Goal: Find specific page/section: Find specific page/section

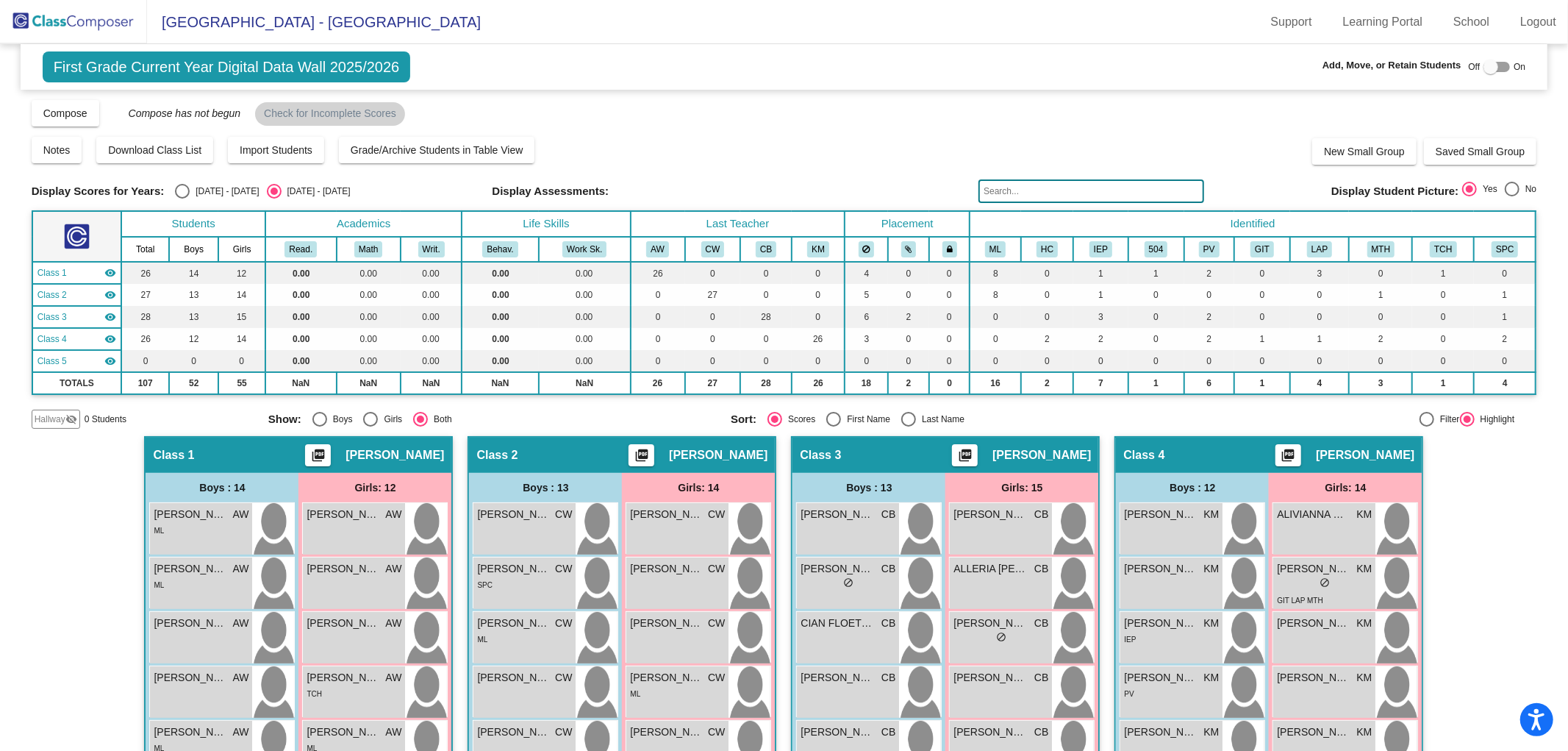
click at [83, 26] on img at bounding box center [73, 22] width 147 height 44
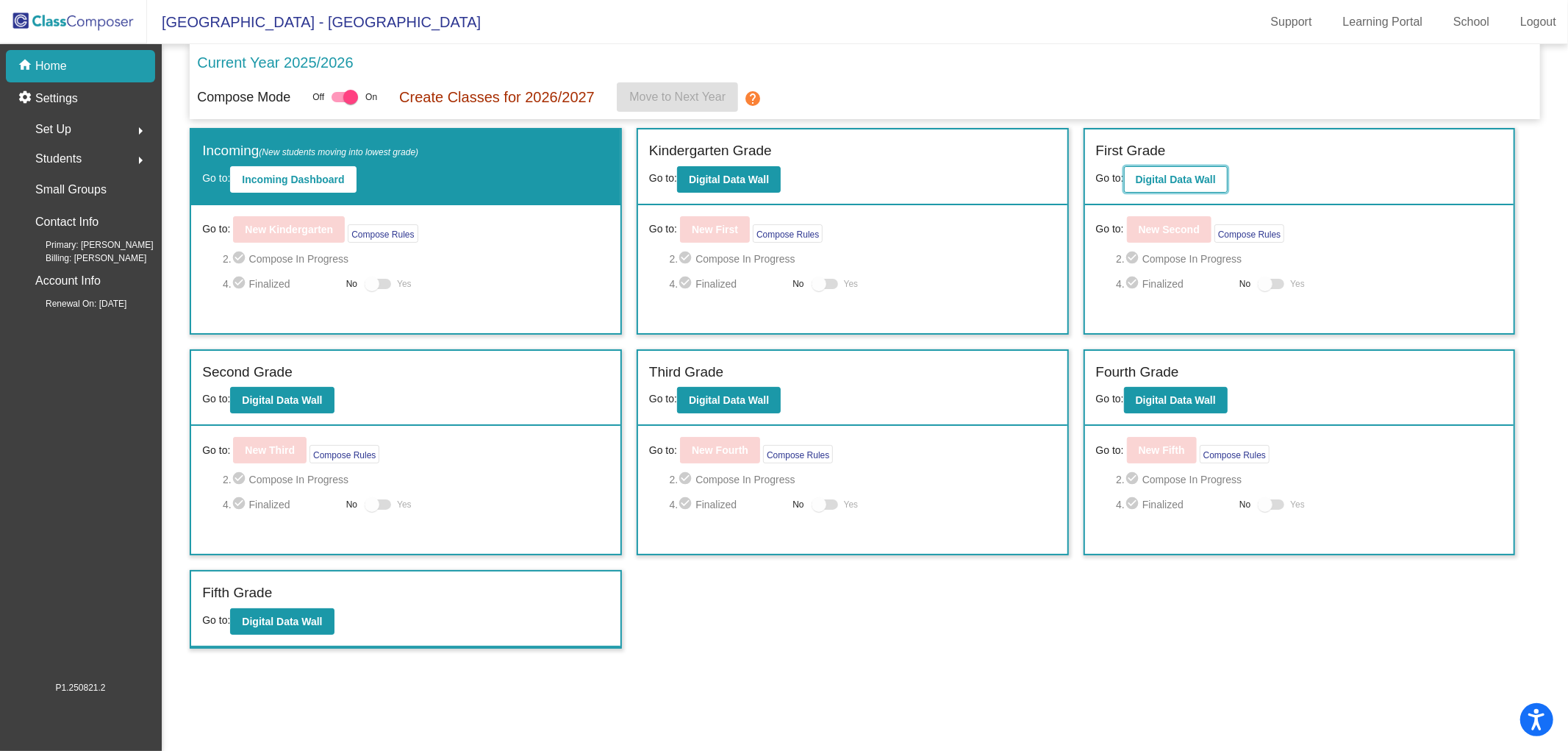
click at [1178, 179] on b "Digital Data Wall" at bounding box center [1176, 179] width 81 height 11
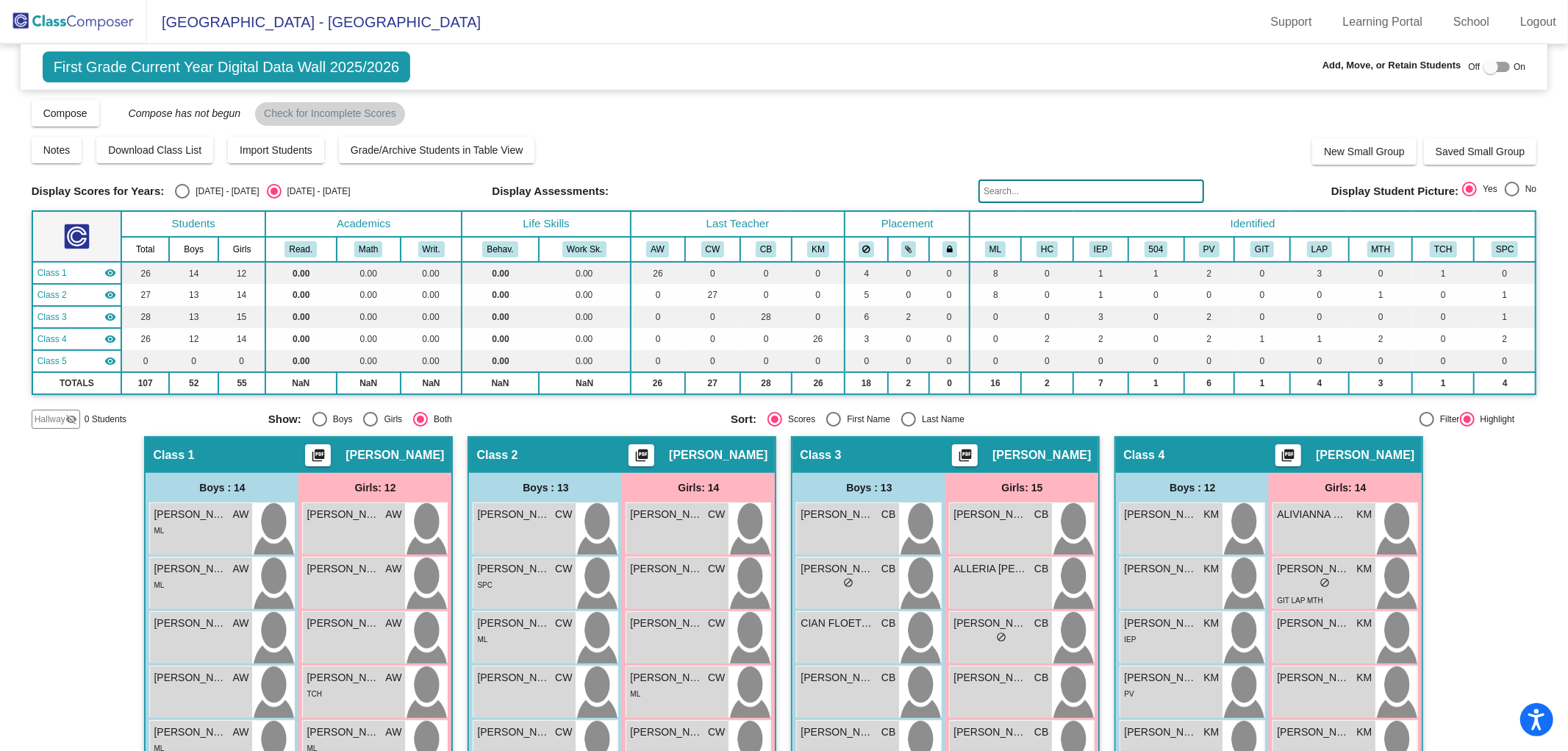
click at [78, 16] on img at bounding box center [73, 22] width 147 height 44
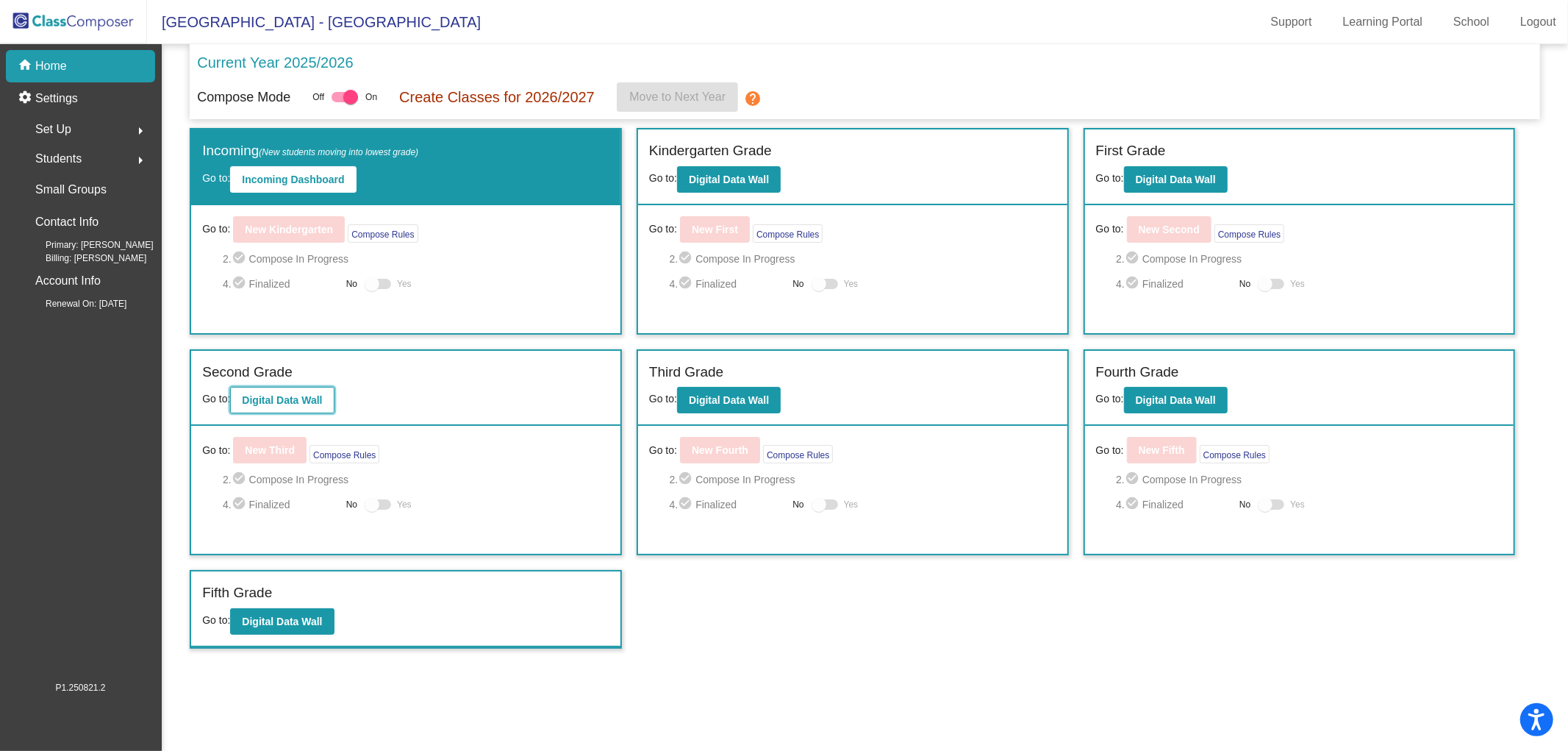
click at [297, 398] on b "Digital Data Wall" at bounding box center [282, 400] width 81 height 11
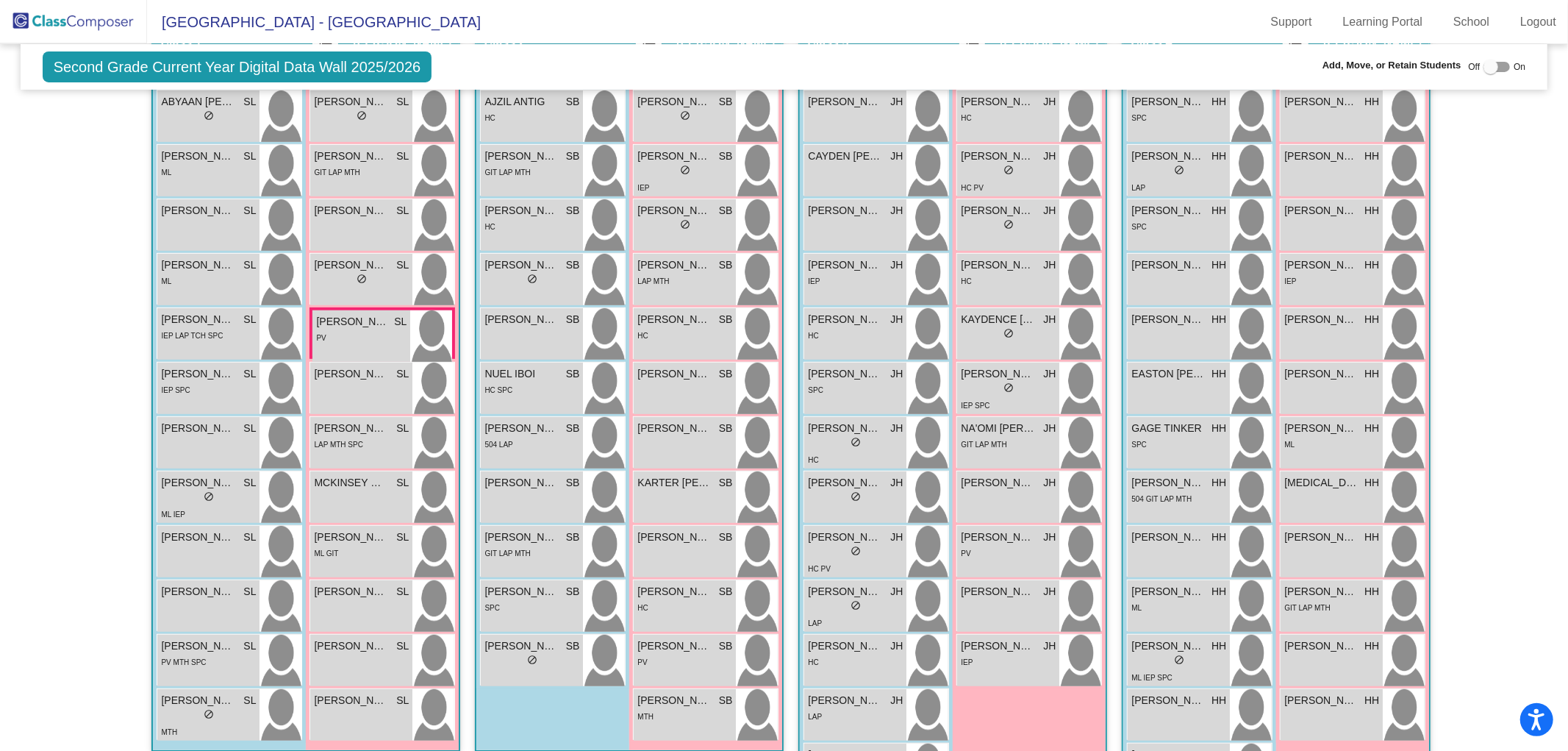
scroll to position [392, 0]
click at [1159, 440] on div "SPC" at bounding box center [1178, 442] width 95 height 15
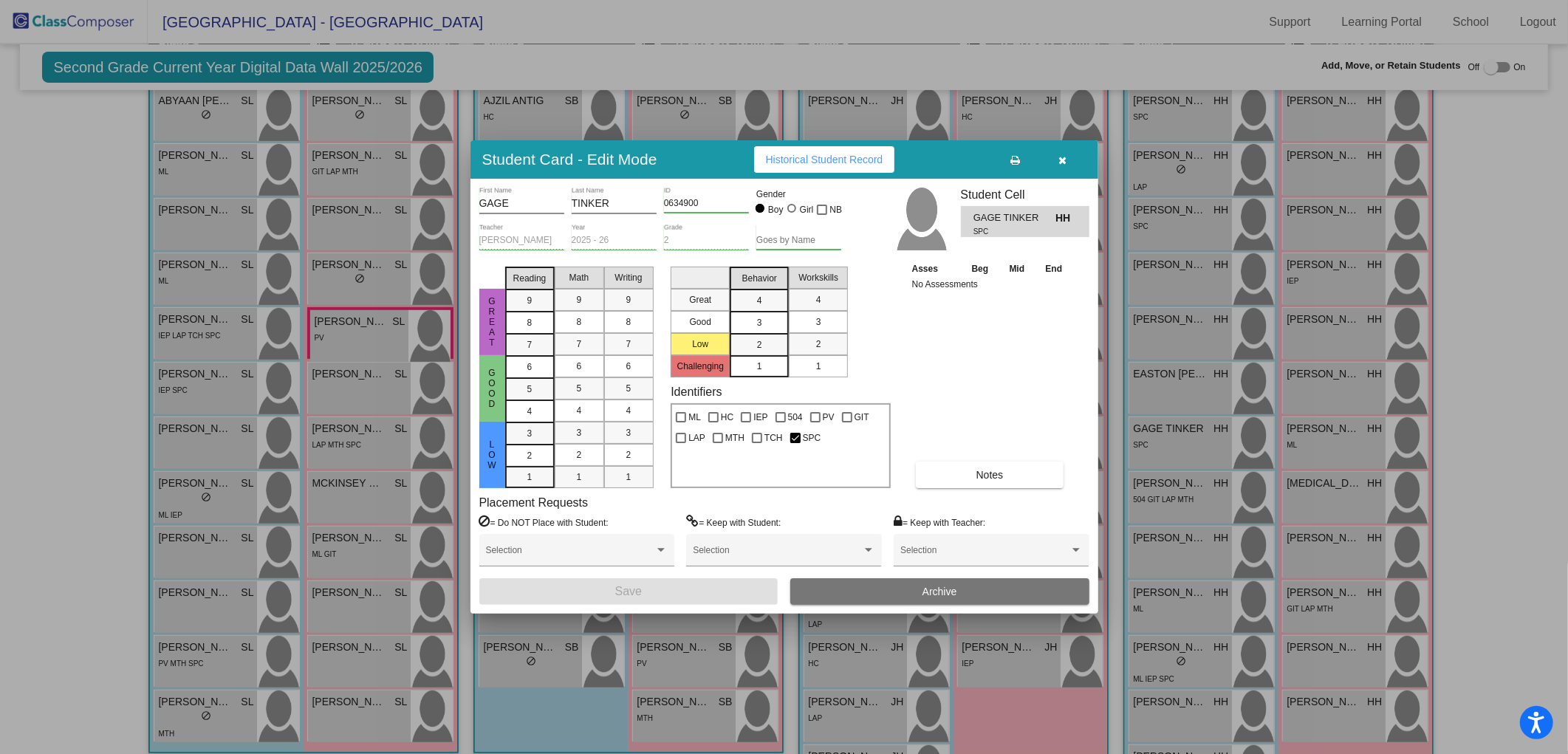
click at [1058, 161] on icon "button" at bounding box center [1062, 160] width 9 height 10
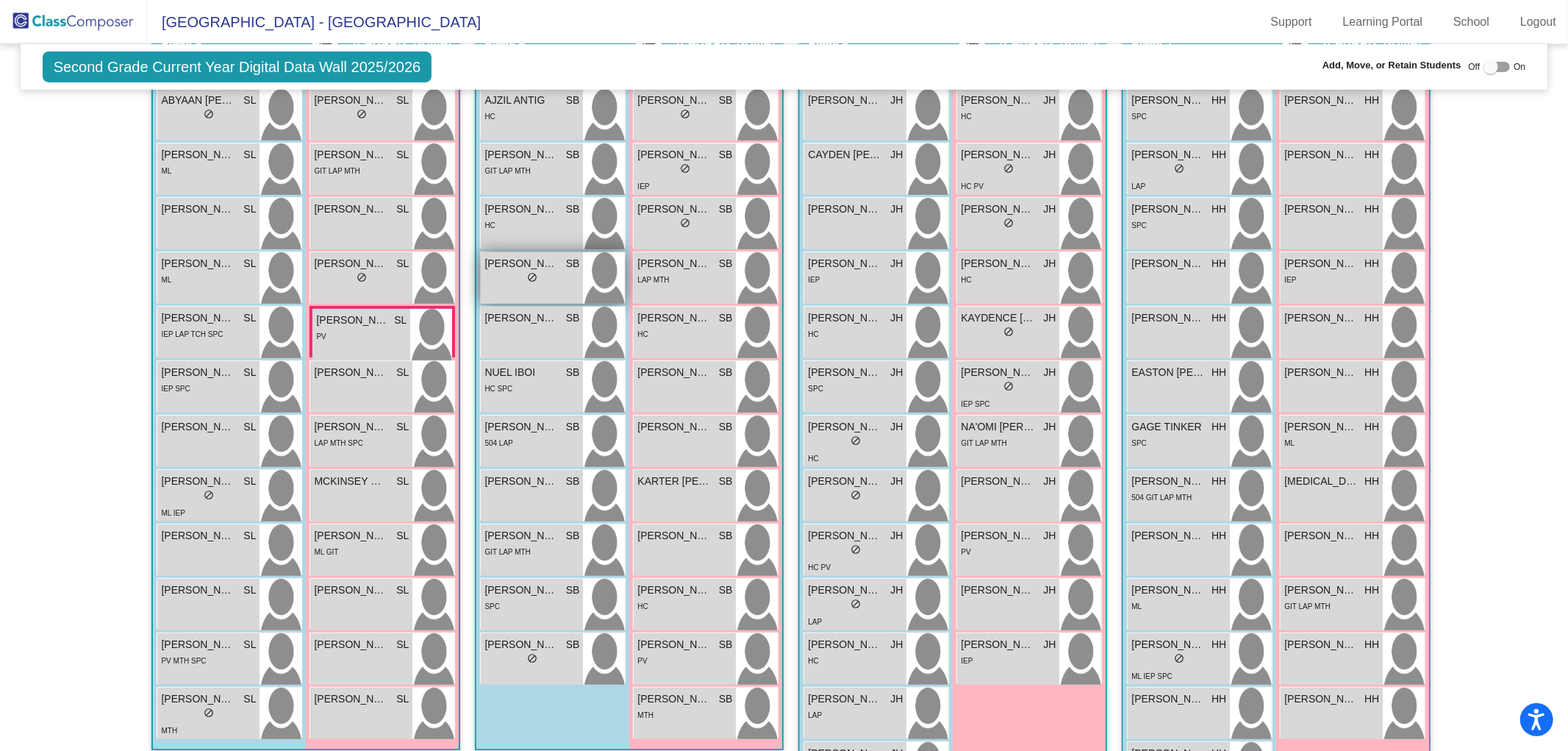
click at [538, 280] on div "lock do_not_disturb_alt" at bounding box center [532, 279] width 95 height 15
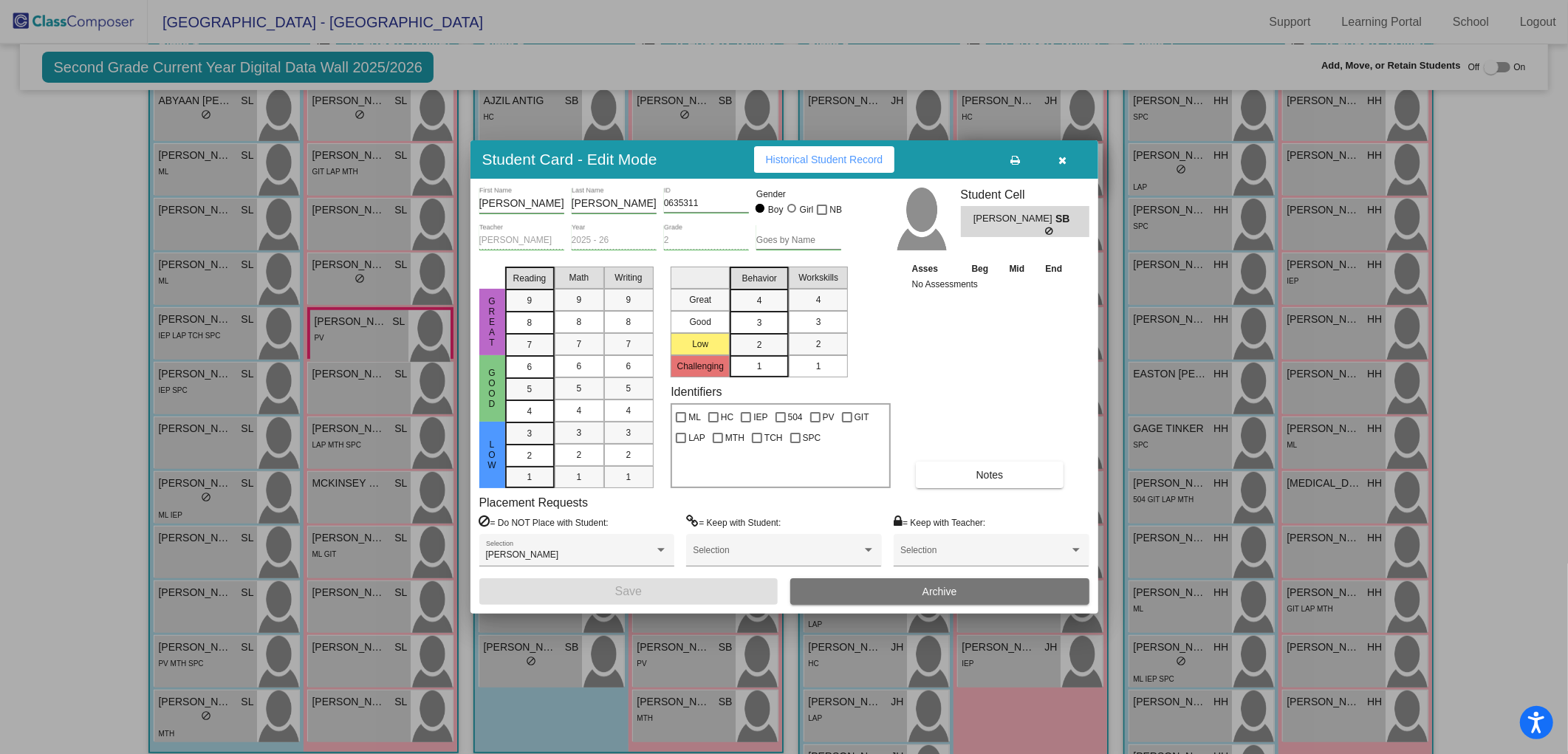
drag, startPoint x: 1064, startPoint y: 166, endPoint x: 1047, endPoint y: 168, distance: 17.1
click at [1064, 166] on button "button" at bounding box center [1063, 160] width 48 height 27
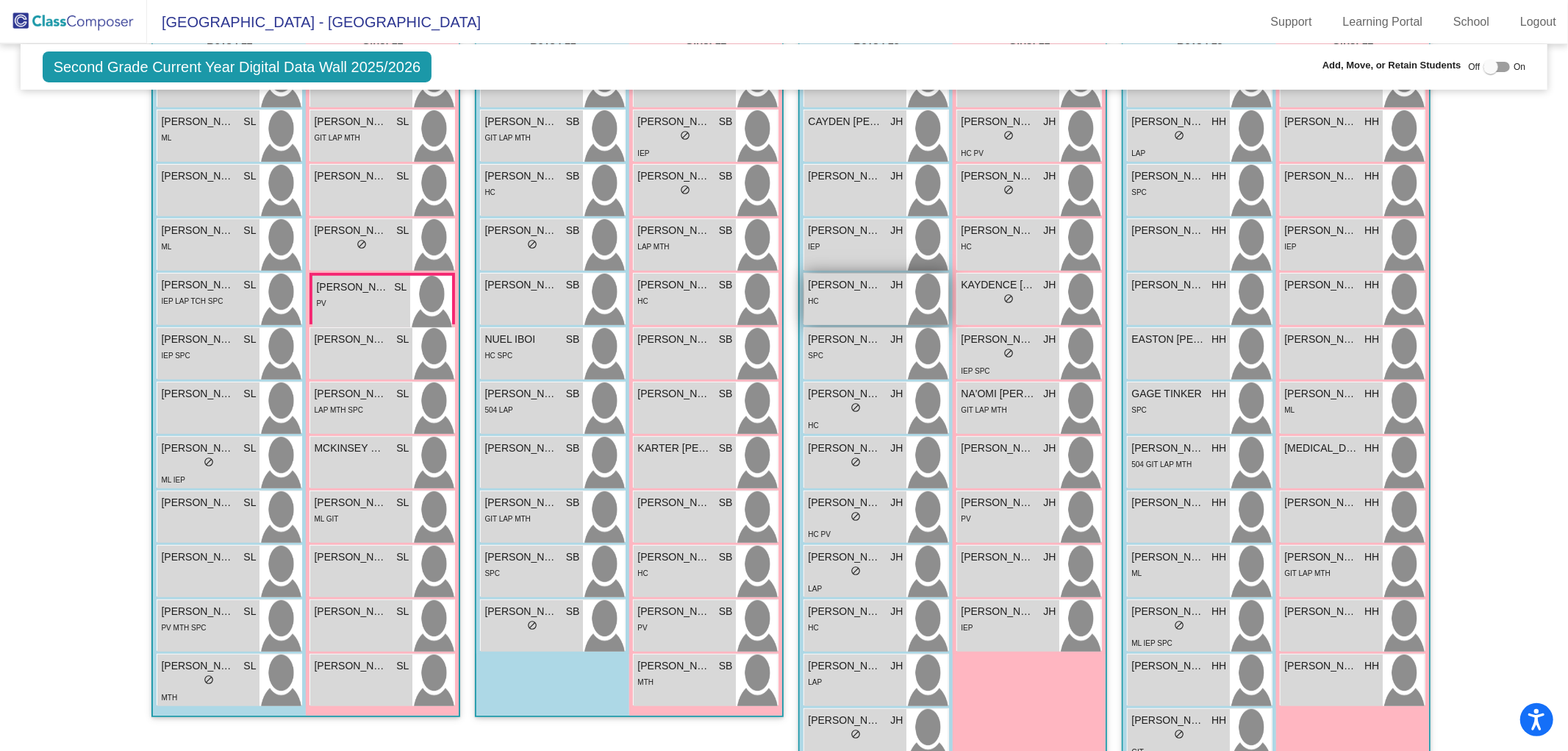
scroll to position [456, 0]
